Goal: Information Seeking & Learning: Learn about a topic

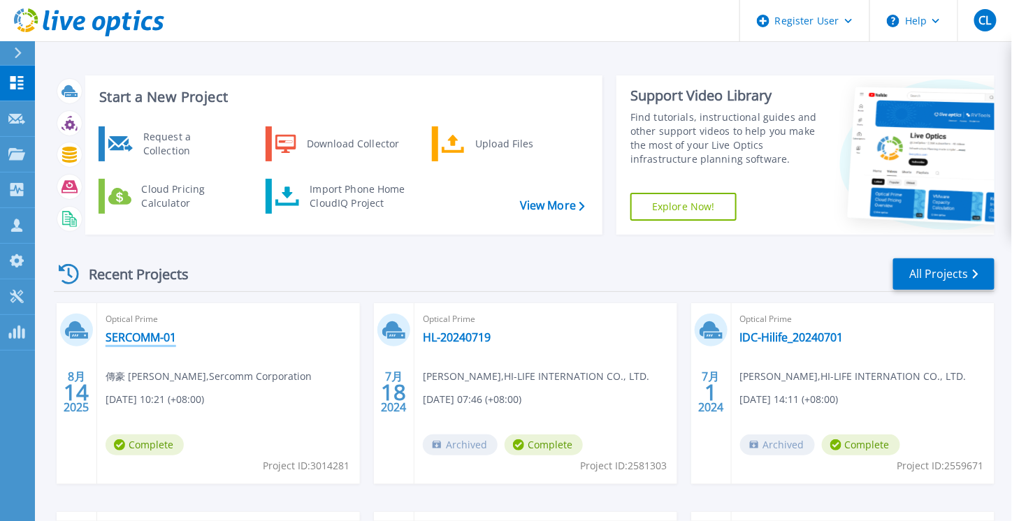
click at [152, 342] on link "SERCOMM-01" at bounding box center [141, 338] width 71 height 14
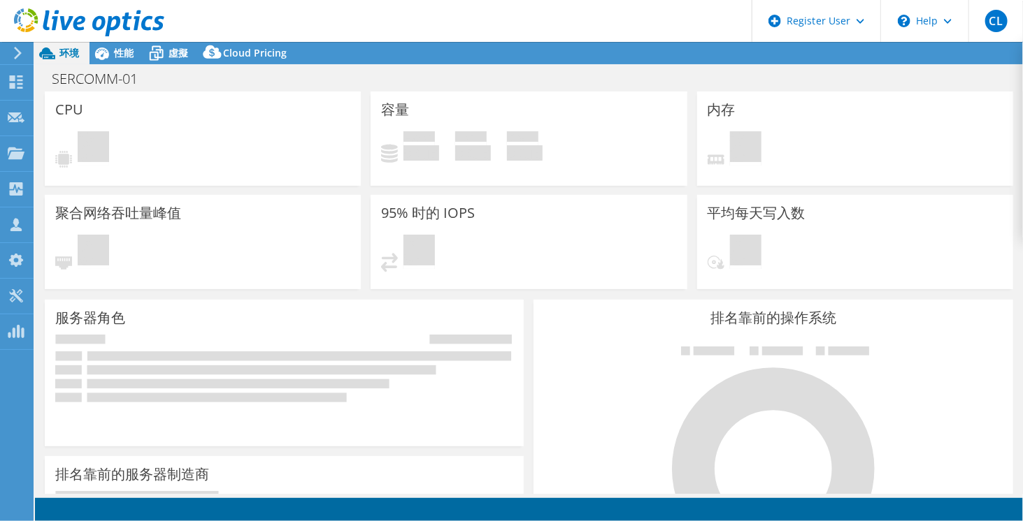
select select "[GEOGRAPHIC_DATA]"
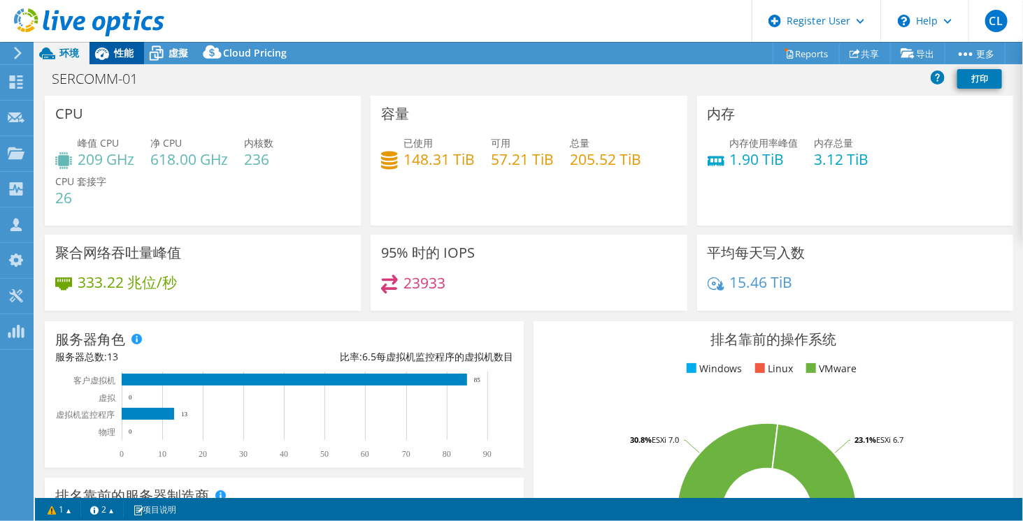
click at [122, 59] on span "性能" at bounding box center [124, 52] width 20 height 13
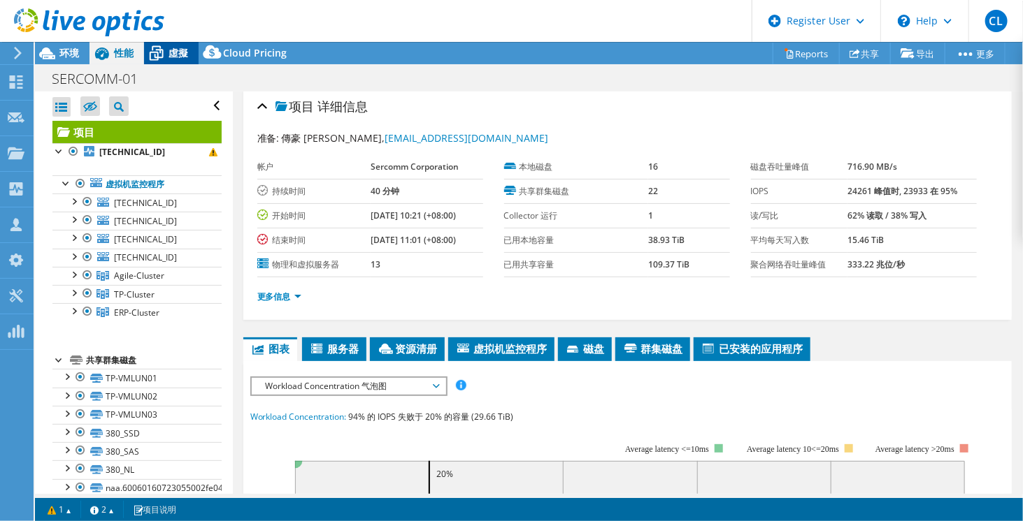
click at [171, 59] on div "虛擬" at bounding box center [171, 53] width 55 height 22
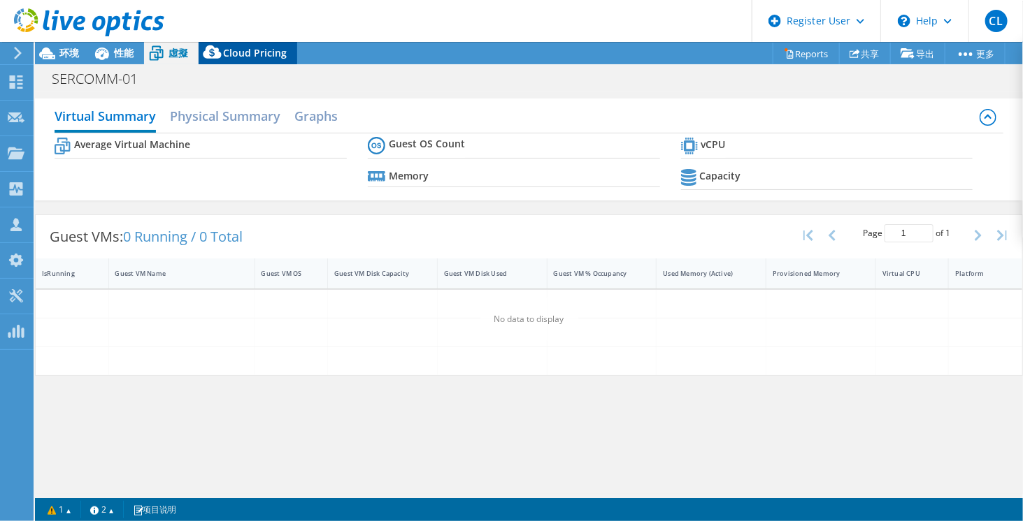
click at [247, 47] on span "Cloud Pricing" at bounding box center [255, 52] width 64 height 13
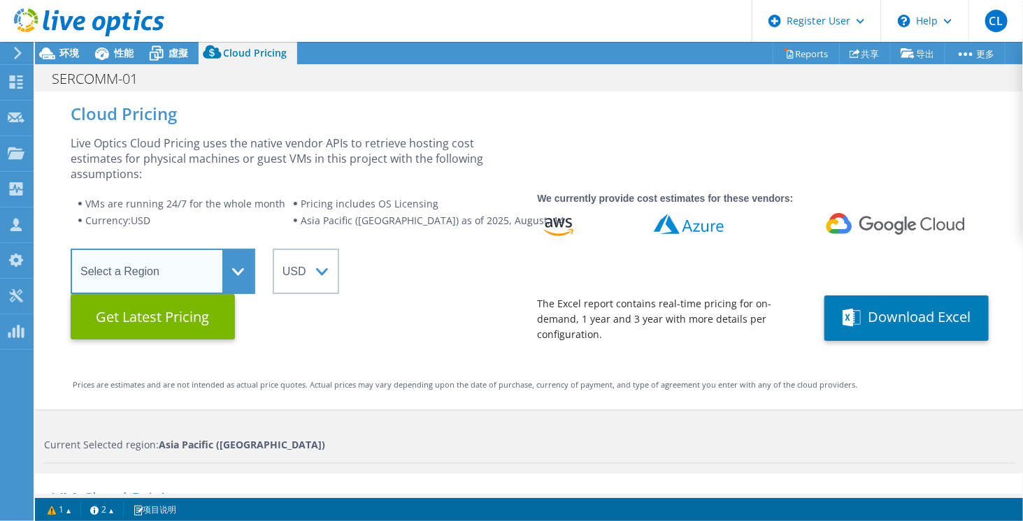
click at [214, 280] on select "Select a Region [GEOGRAPHIC_DATA] ([GEOGRAPHIC_DATA]) [GEOGRAPHIC_DATA] ([GEOGR…" at bounding box center [163, 271] width 185 height 45
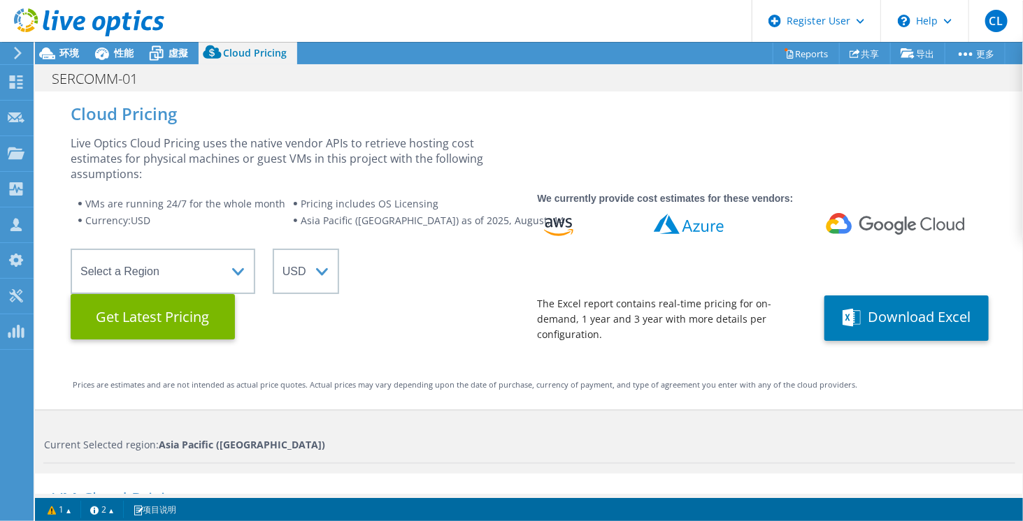
click at [390, 352] on div "Cloud Pricing Live Optics Cloud Pricing uses the native vendor APIs to retrieve…" at bounding box center [529, 251] width 988 height 319
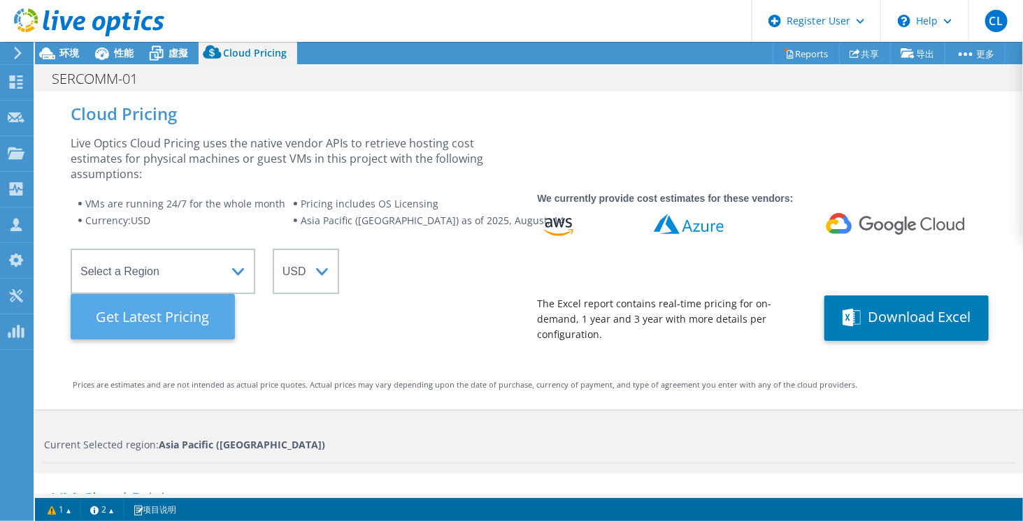
click at [180, 332] on Latest "Get Latest Pricing" at bounding box center [153, 316] width 164 height 45
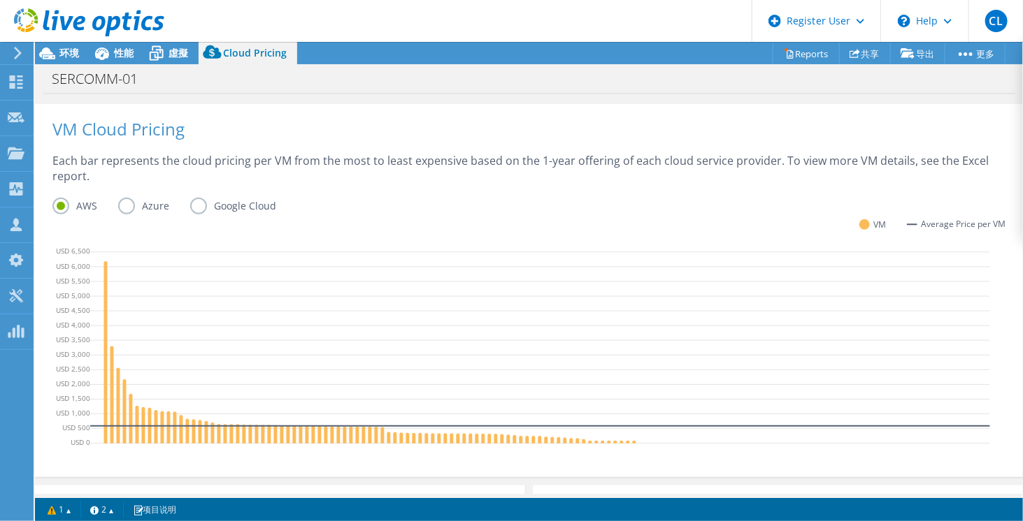
scroll to position [439, 0]
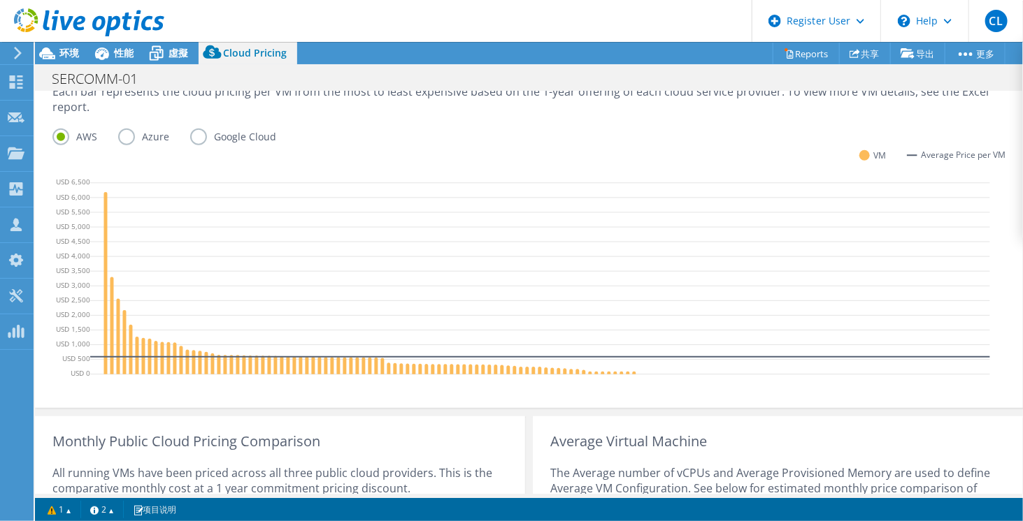
click at [143, 143] on label "Azure" at bounding box center [154, 137] width 72 height 17
click at [0, 0] on input "Azure" at bounding box center [0, 0] width 0 height 0
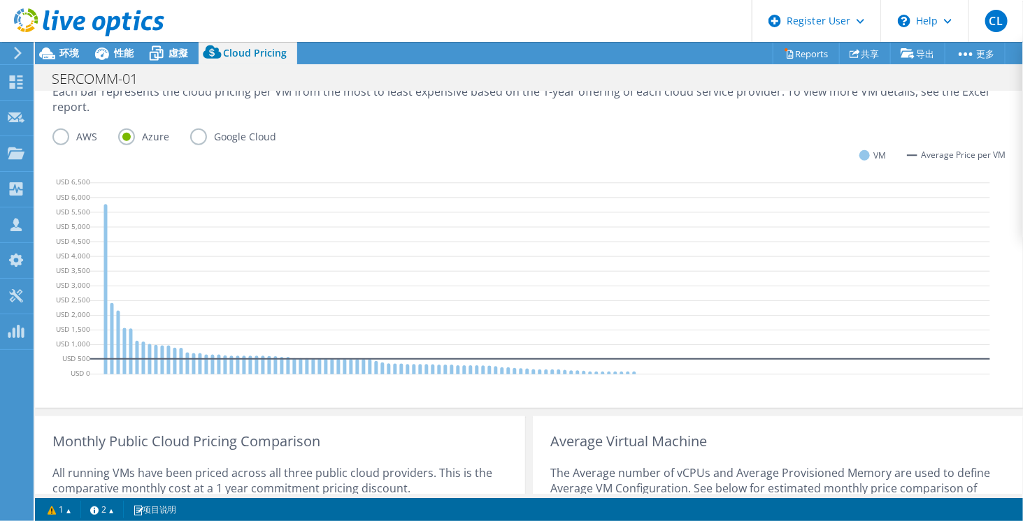
click at [208, 134] on label "Google Cloud" at bounding box center [243, 137] width 107 height 17
click at [0, 0] on input "Google Cloud" at bounding box center [0, 0] width 0 height 0
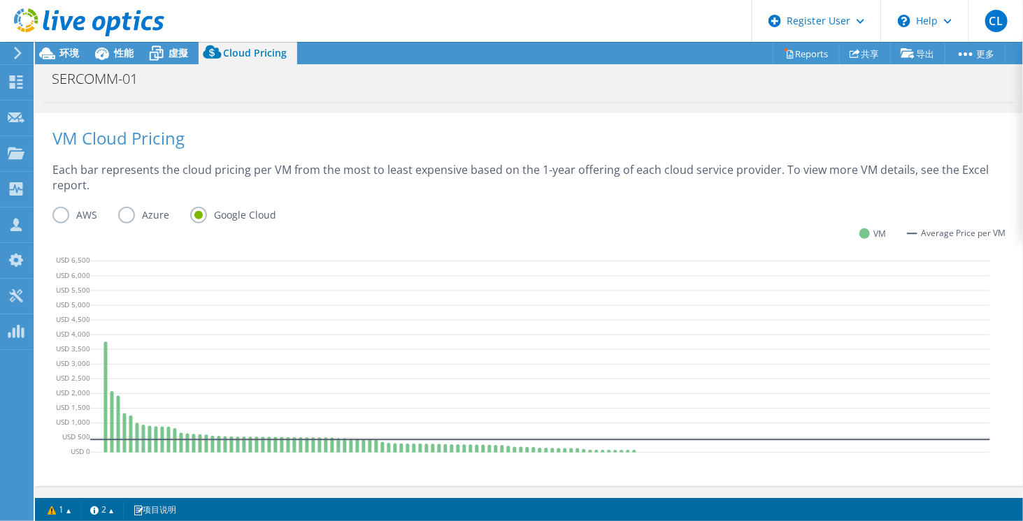
scroll to position [352, 0]
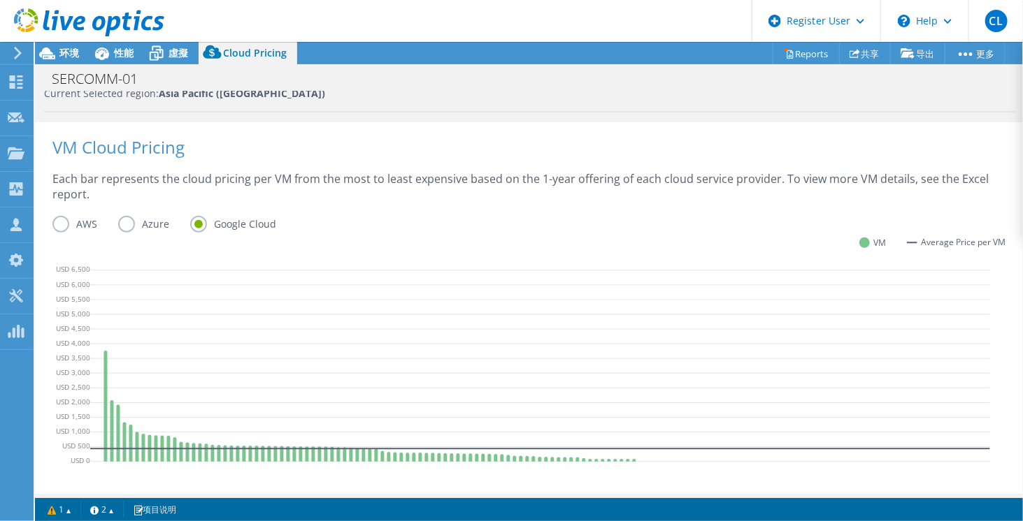
click at [68, 226] on label "AWS" at bounding box center [85, 224] width 66 height 17
click at [0, 0] on input "AWS" at bounding box center [0, 0] width 0 height 0
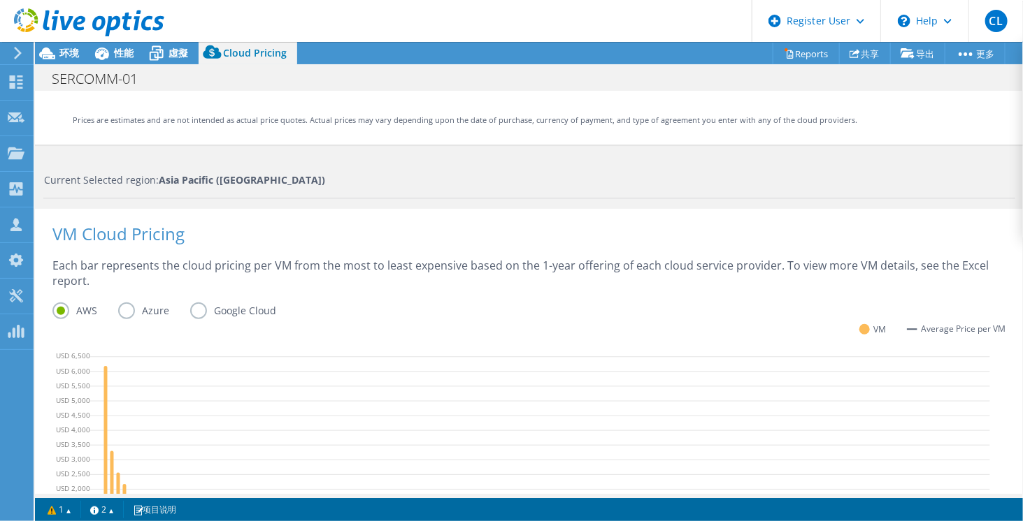
scroll to position [255, 0]
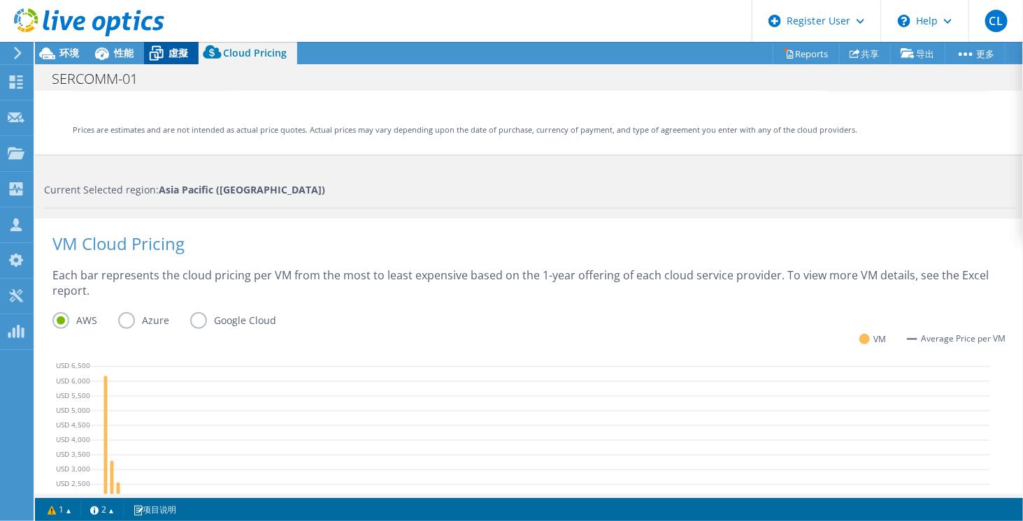
click at [183, 57] on span "虛擬" at bounding box center [178, 52] width 20 height 13
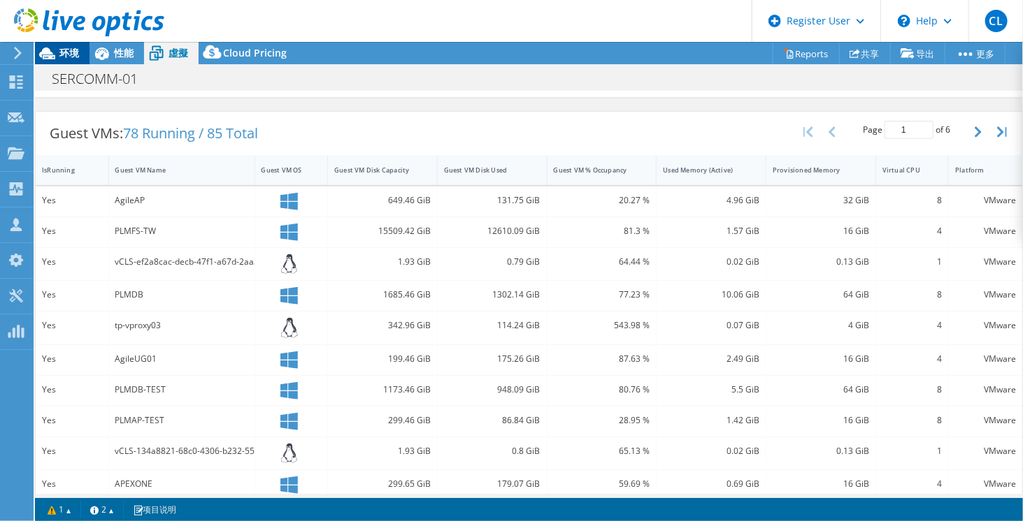
click at [74, 59] on div "环境" at bounding box center [62, 53] width 55 height 22
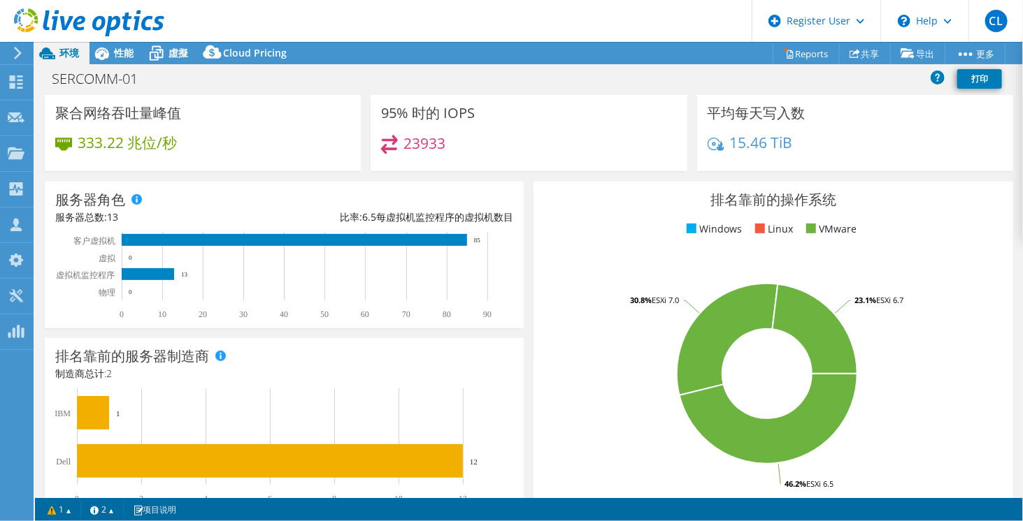
scroll to position [0, 0]
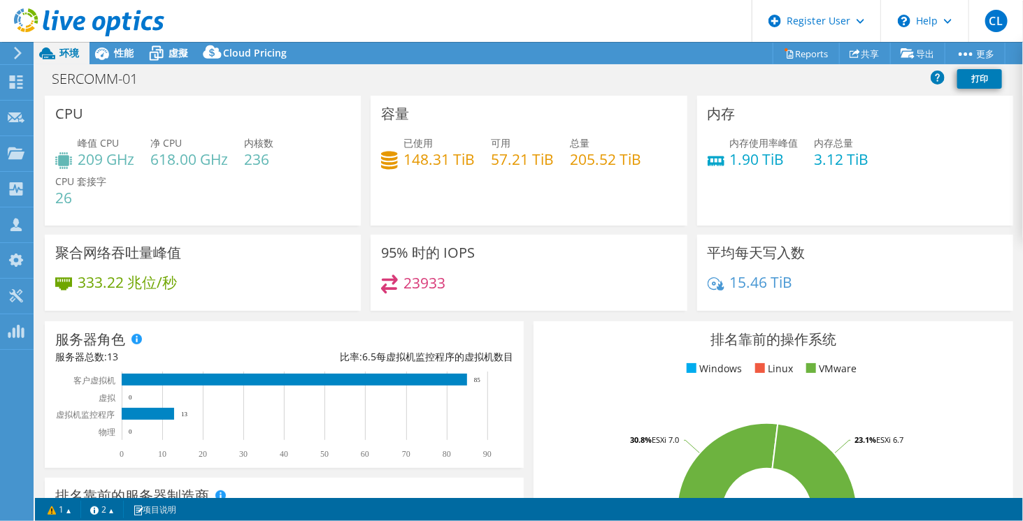
click at [420, 199] on div "容量 已使用 148.31 TiB 可用 57.21 TiB 总量 205.52 TiB" at bounding box center [528, 161] width 316 height 130
click at [627, 255] on div "95% 时的 IOPS 23933" at bounding box center [528, 273] width 316 height 76
click at [654, 261] on div "95% 时的 IOPS 23933" at bounding box center [528, 273] width 316 height 76
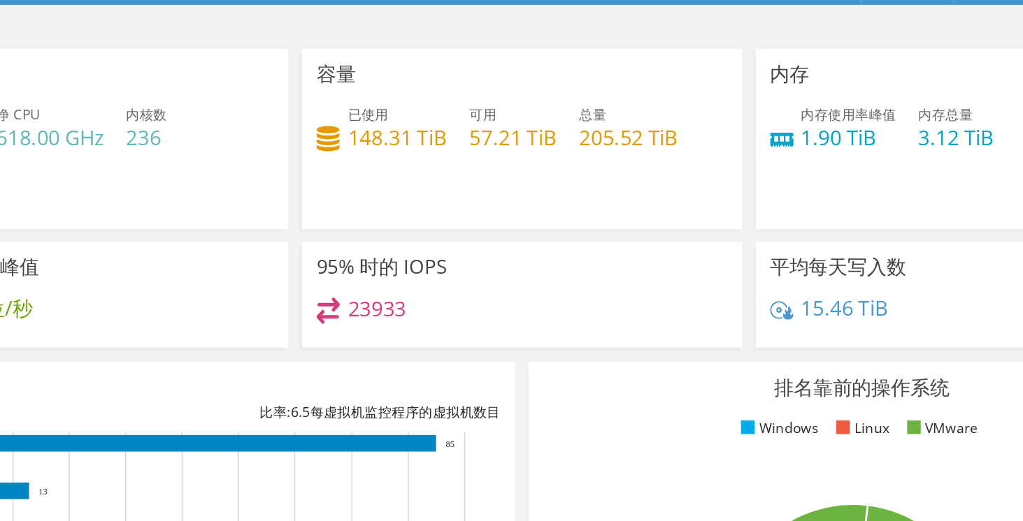
click at [602, 201] on div "容量 已使用 148.31 TiB 可用 57.21 TiB 总量 205.52 TiB" at bounding box center [528, 161] width 316 height 130
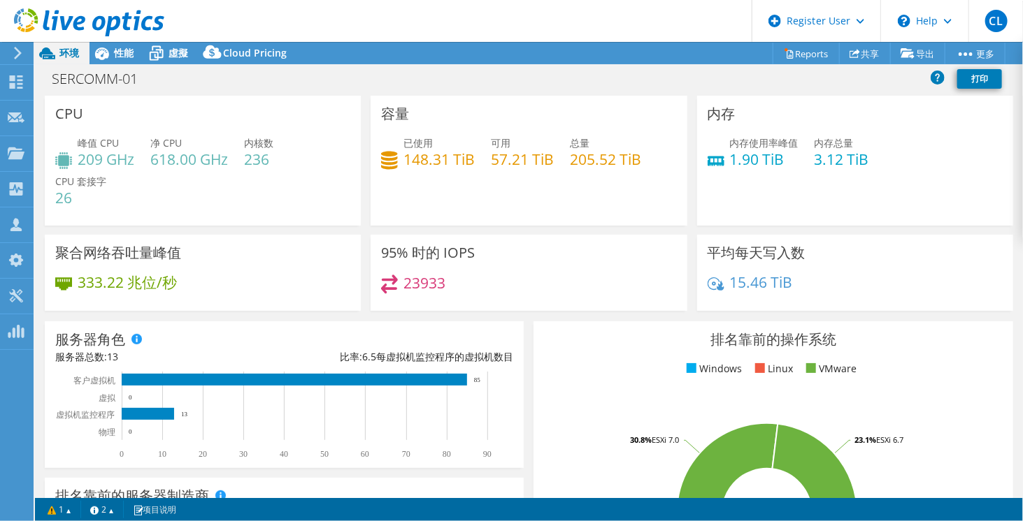
scroll to position [1, 0]
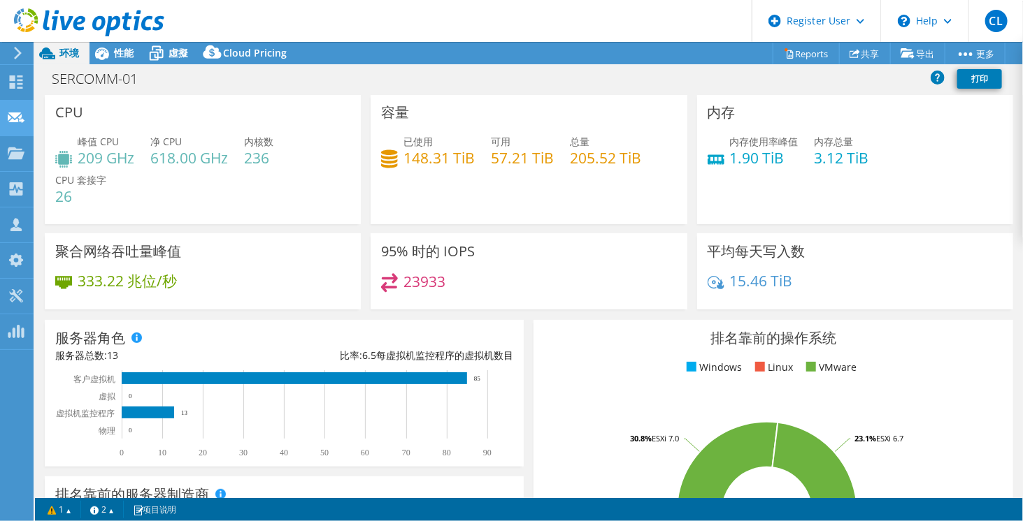
click at [20, 126] on div at bounding box center [16, 119] width 17 height 15
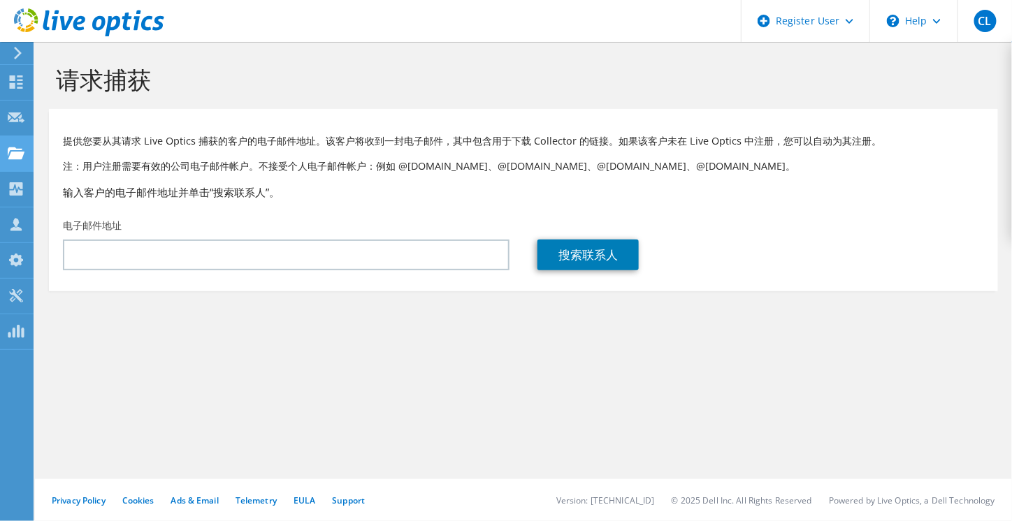
click at [15, 157] on use at bounding box center [16, 153] width 17 height 12
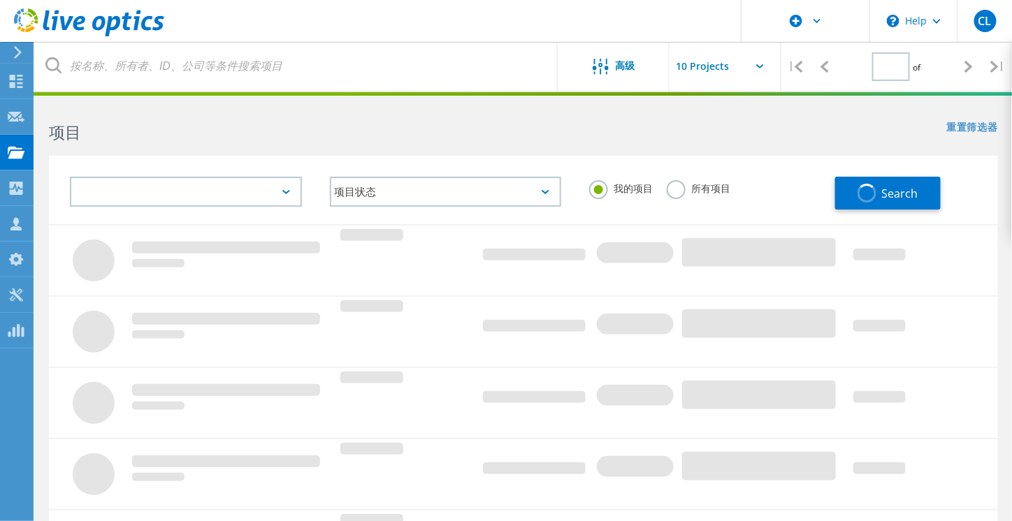
type input "1"
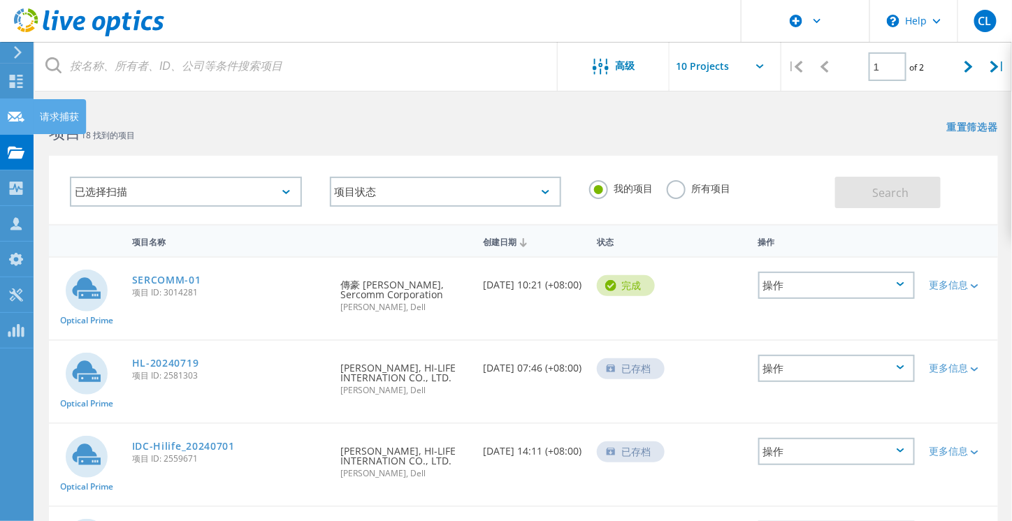
click at [17, 120] on use at bounding box center [16, 116] width 17 height 10
